Goal: Transaction & Acquisition: Purchase product/service

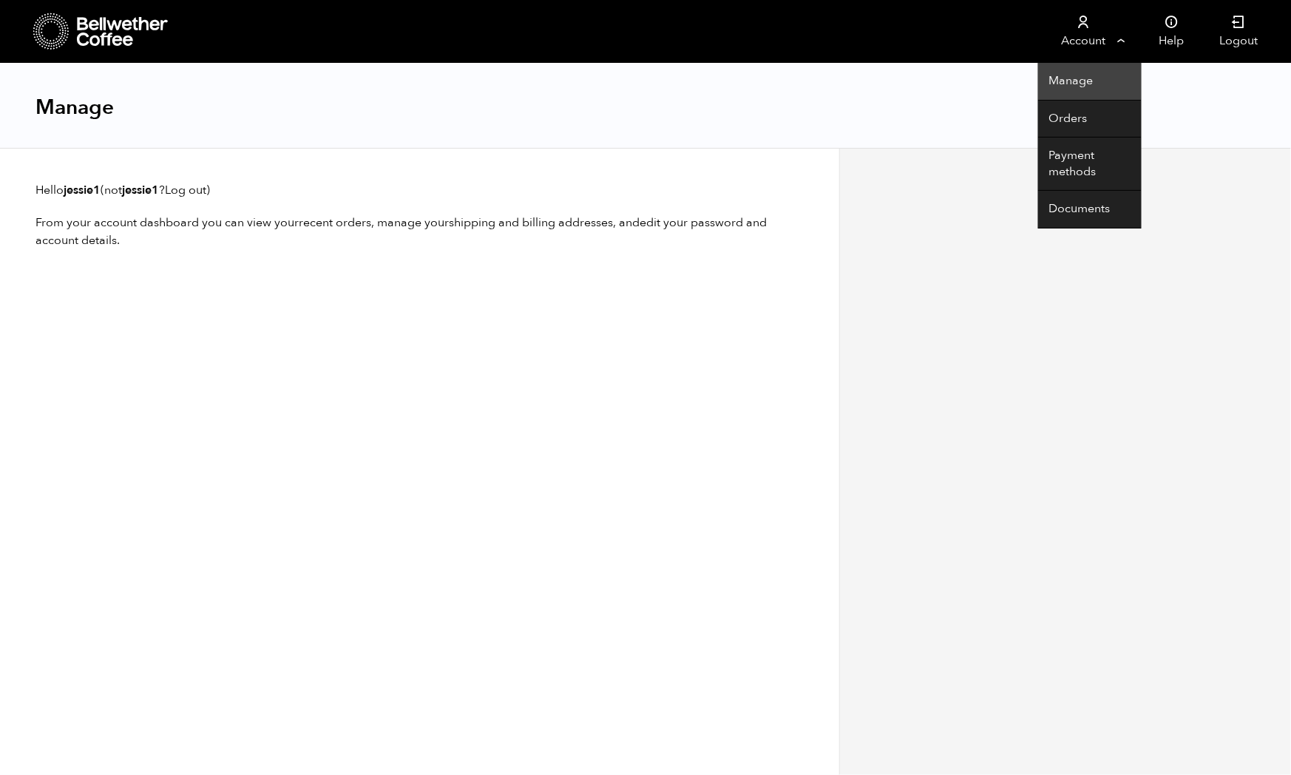
click at [1066, 83] on link "Manage" at bounding box center [1089, 82] width 103 height 38
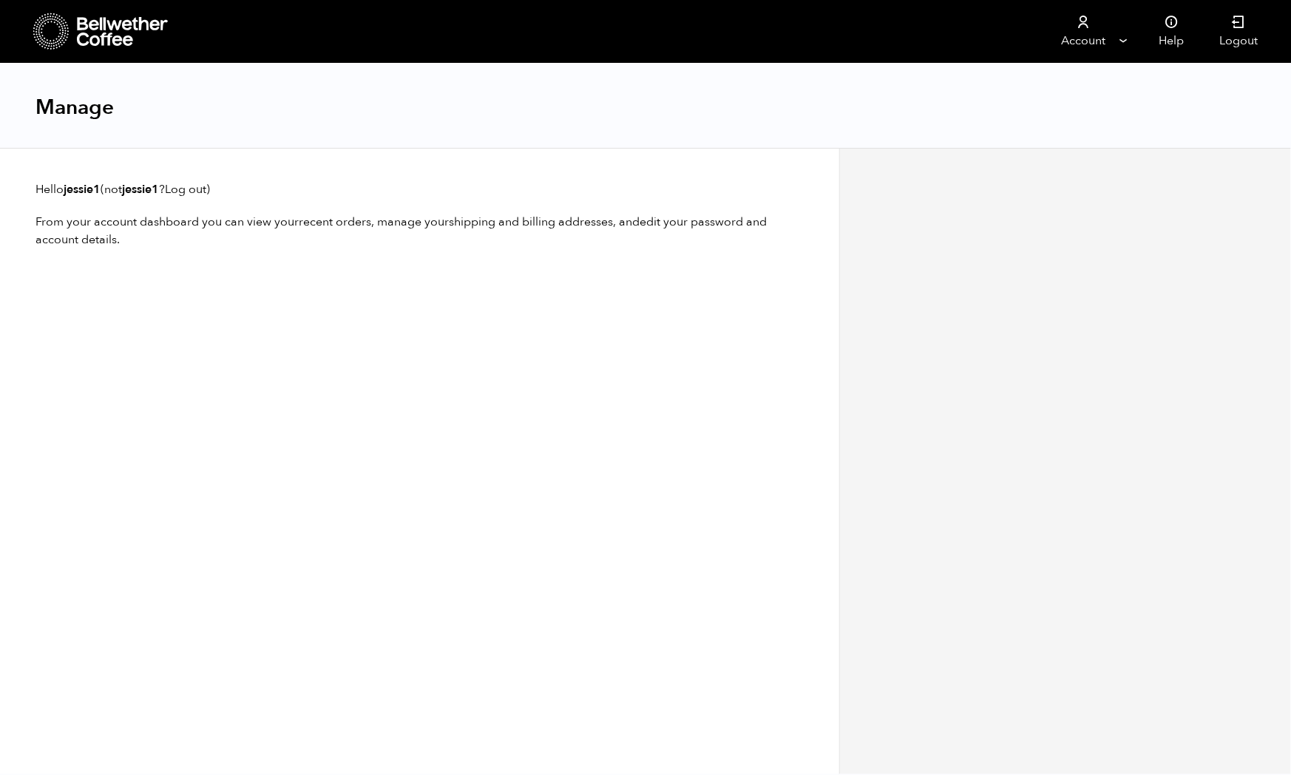
scroll to position [13, 0]
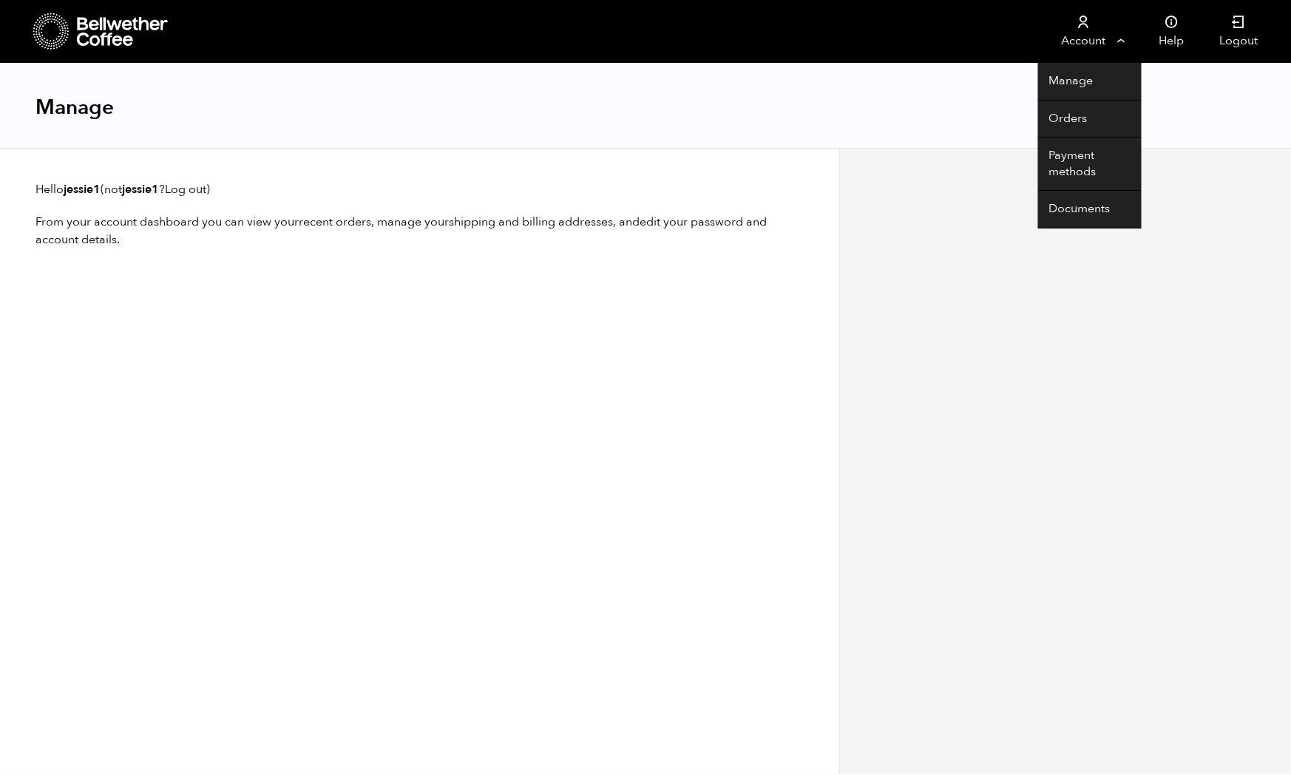
click at [1085, 40] on link "Account" at bounding box center [1083, 31] width 91 height 63
click at [1062, 164] on link "Payment methods" at bounding box center [1089, 163] width 103 height 53
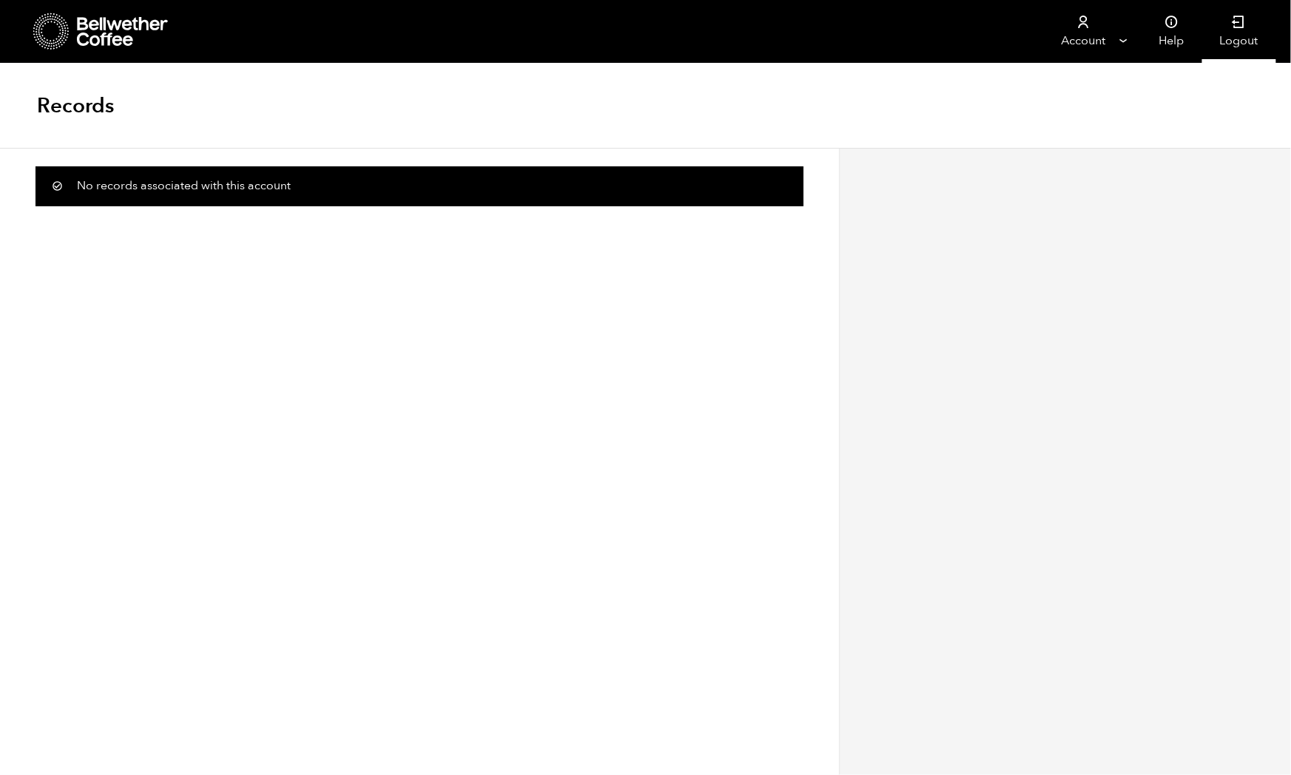
click at [1233, 24] on icon at bounding box center [1239, 22] width 15 height 15
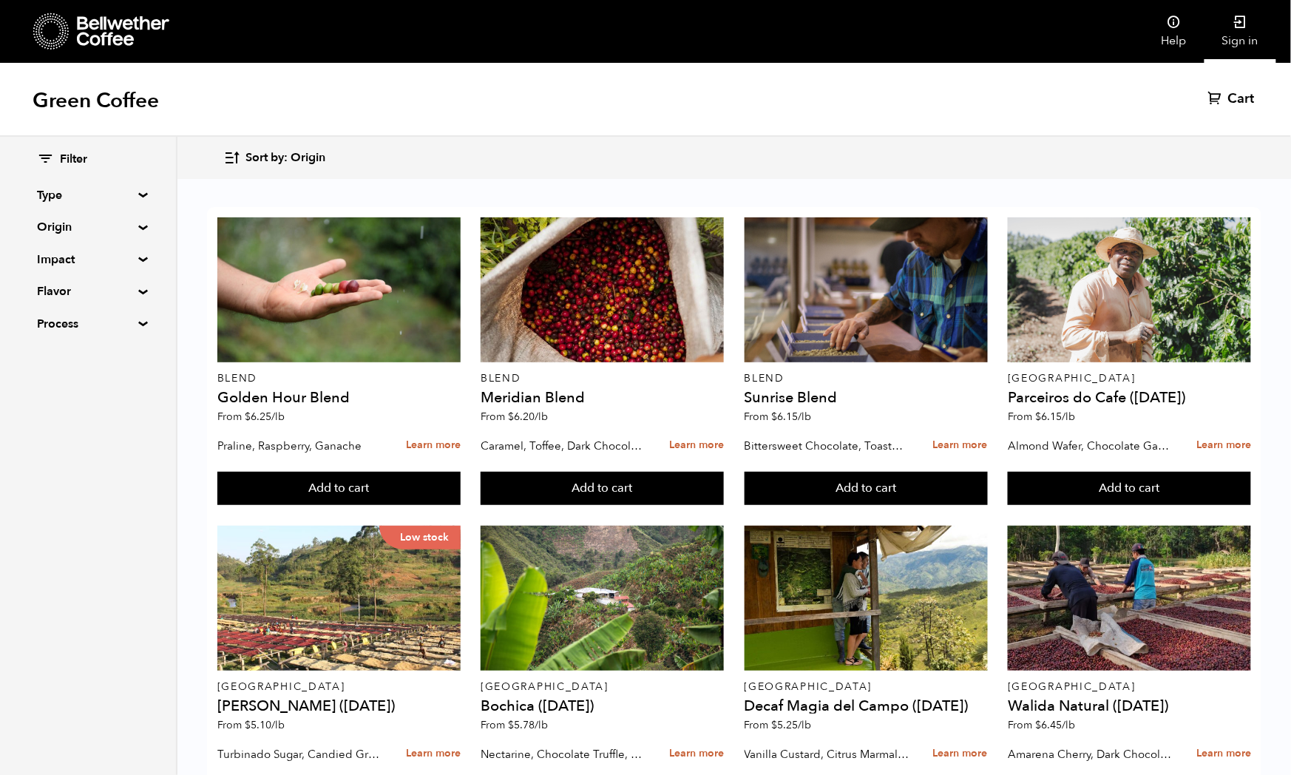
click at [1236, 25] on icon at bounding box center [1240, 22] width 15 height 15
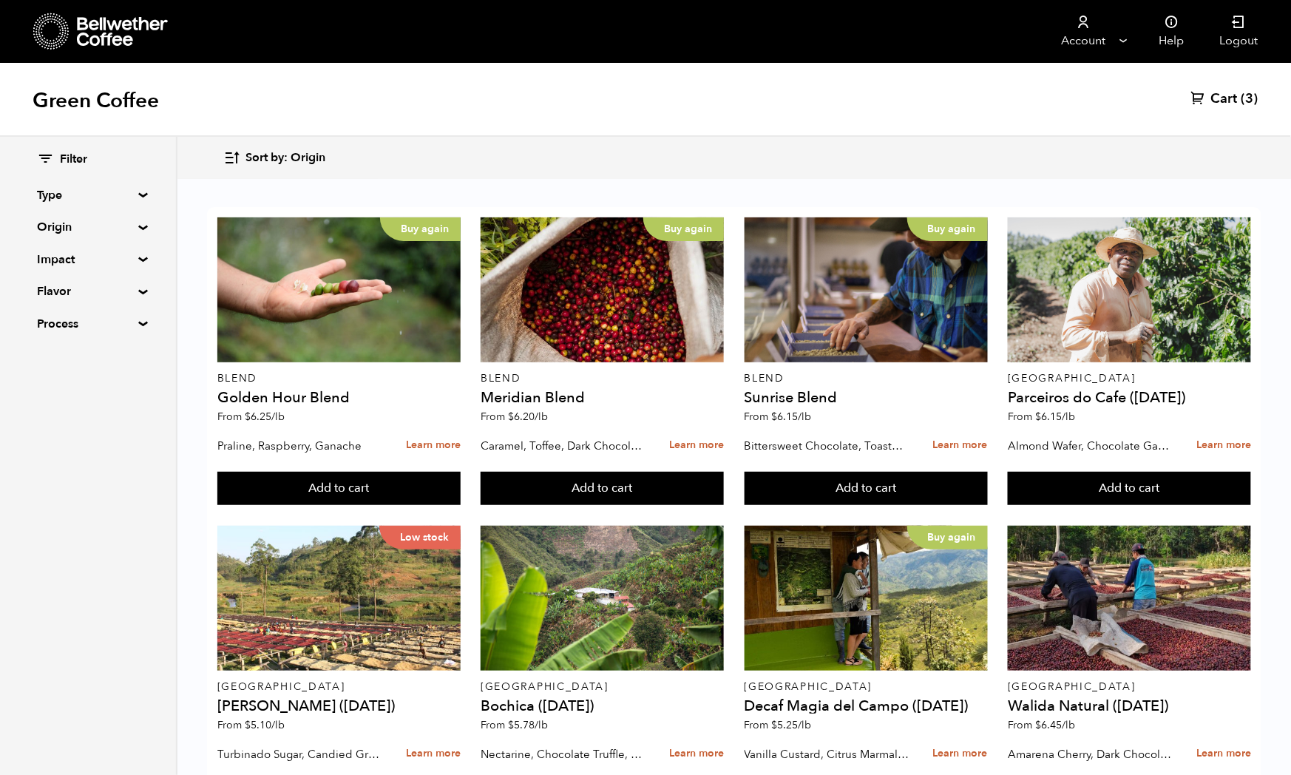
click at [1229, 108] on span "Cart" at bounding box center [1224, 99] width 27 height 18
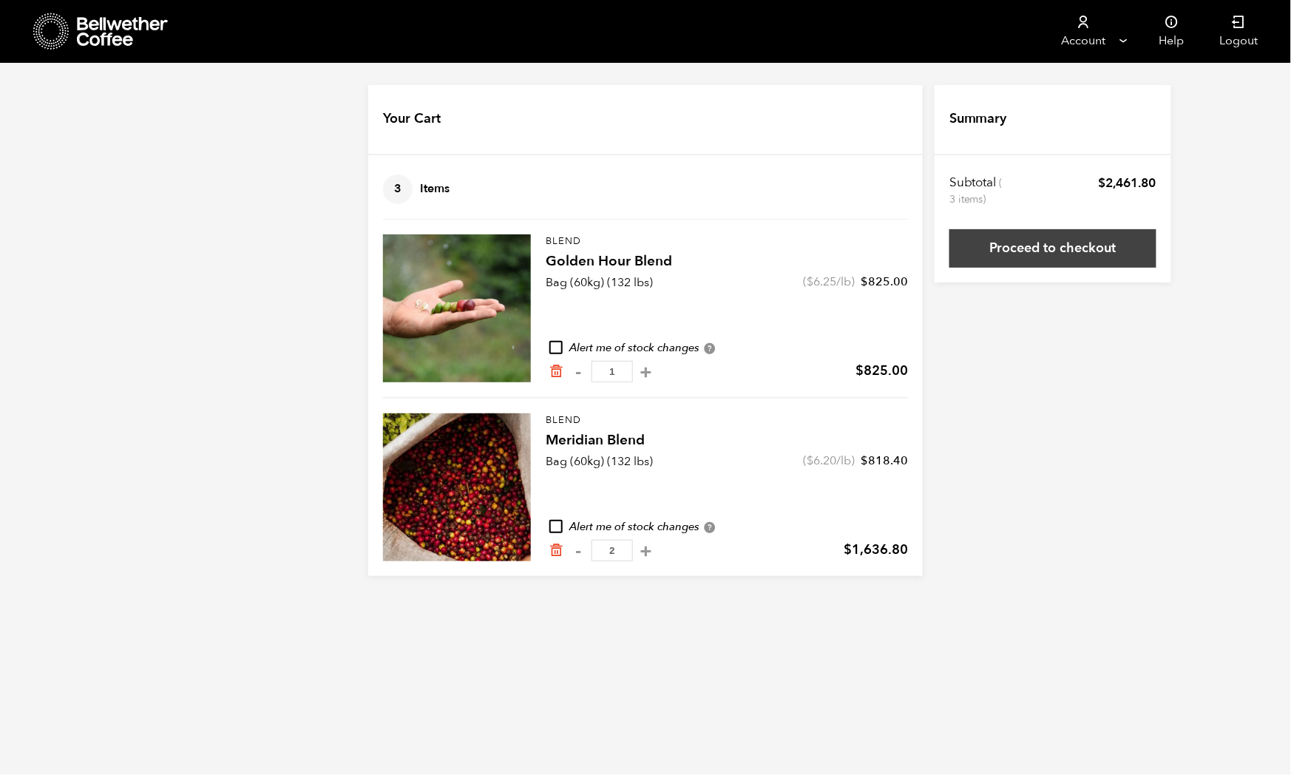
click at [1156, 241] on link "Proceed to checkout" at bounding box center [1052, 248] width 207 height 38
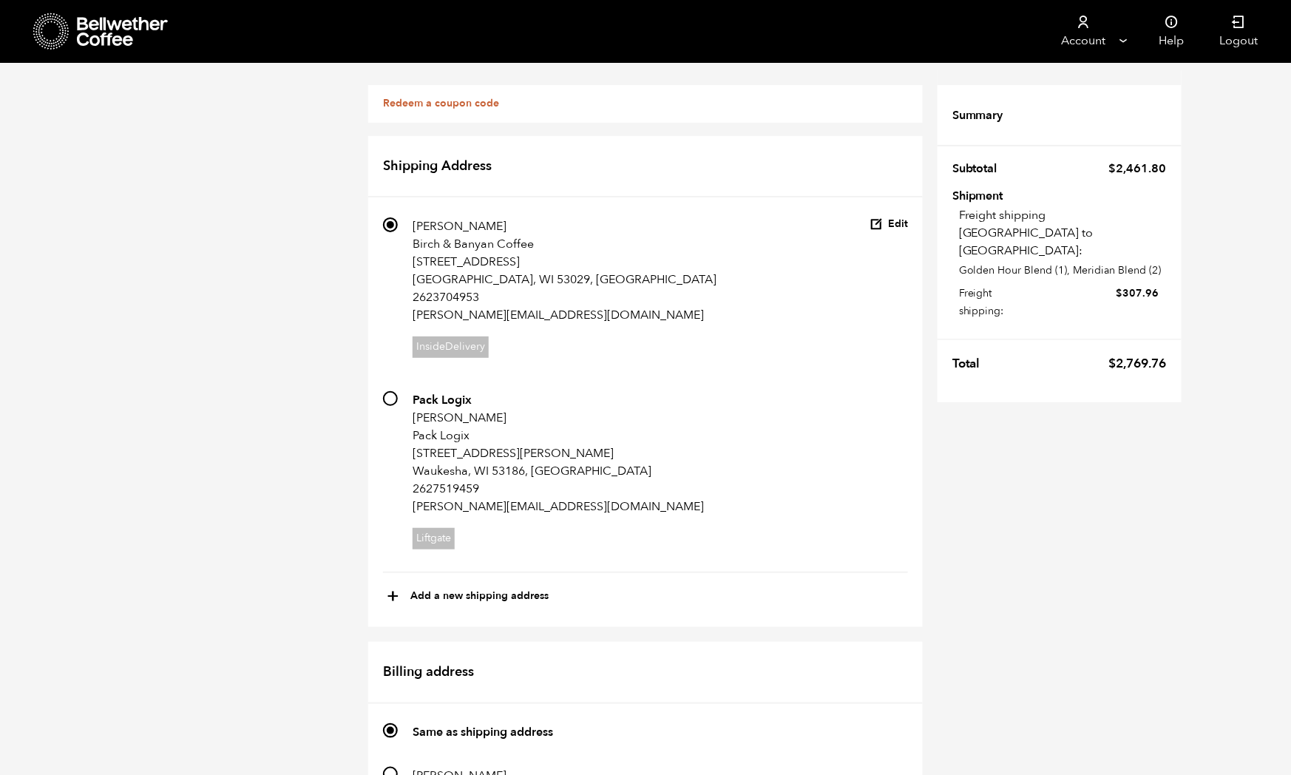
click at [383, 406] on input "703 Pack Logix [PERSON_NAME] Pack Logix W222N744 [PERSON_NAME]. [PERSON_NAME], …" at bounding box center [390, 398] width 15 height 15
radio input "true"
click at [383, 767] on input "247 Jessie Puzach Birch & Banyan Coffee 150 E Capitol Drive Hartland, WI 53029 …" at bounding box center [390, 774] width 15 height 15
radio input "true"
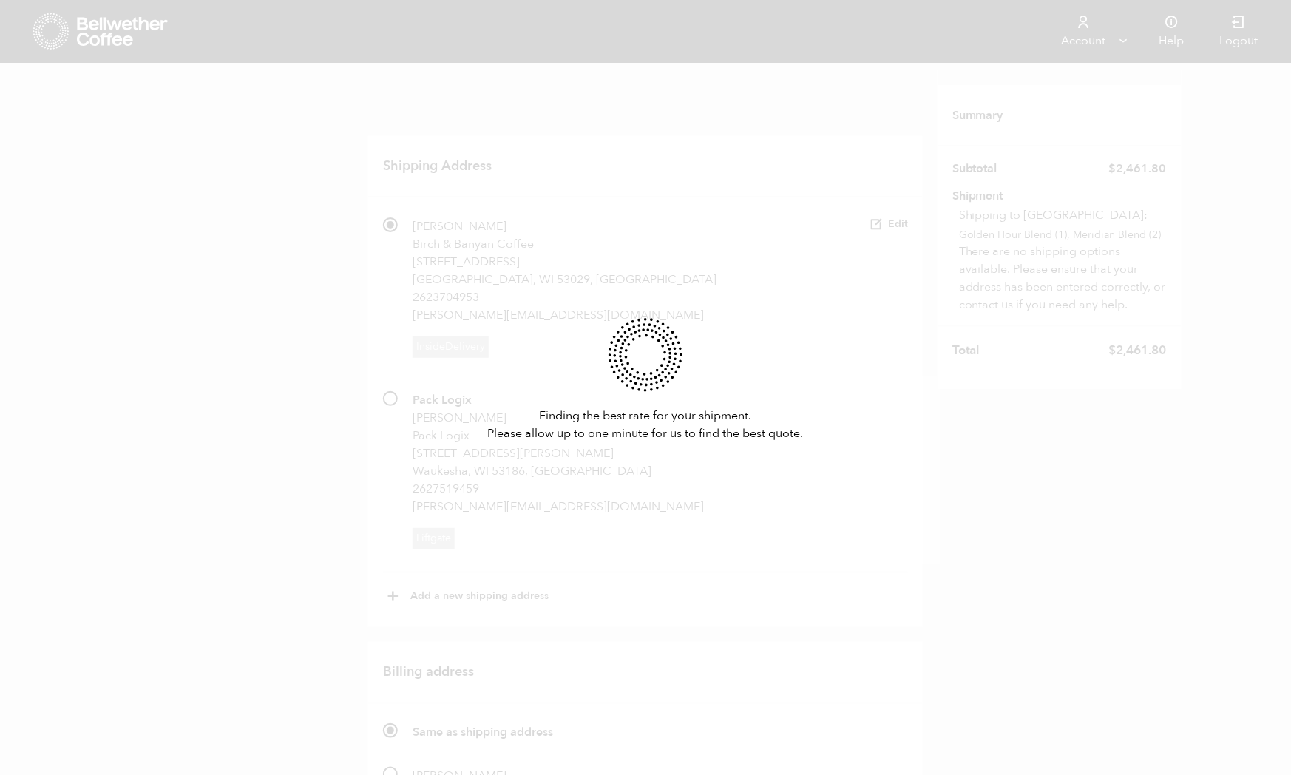
scroll to position [347, 0]
